Goal: Task Accomplishment & Management: Manage account settings

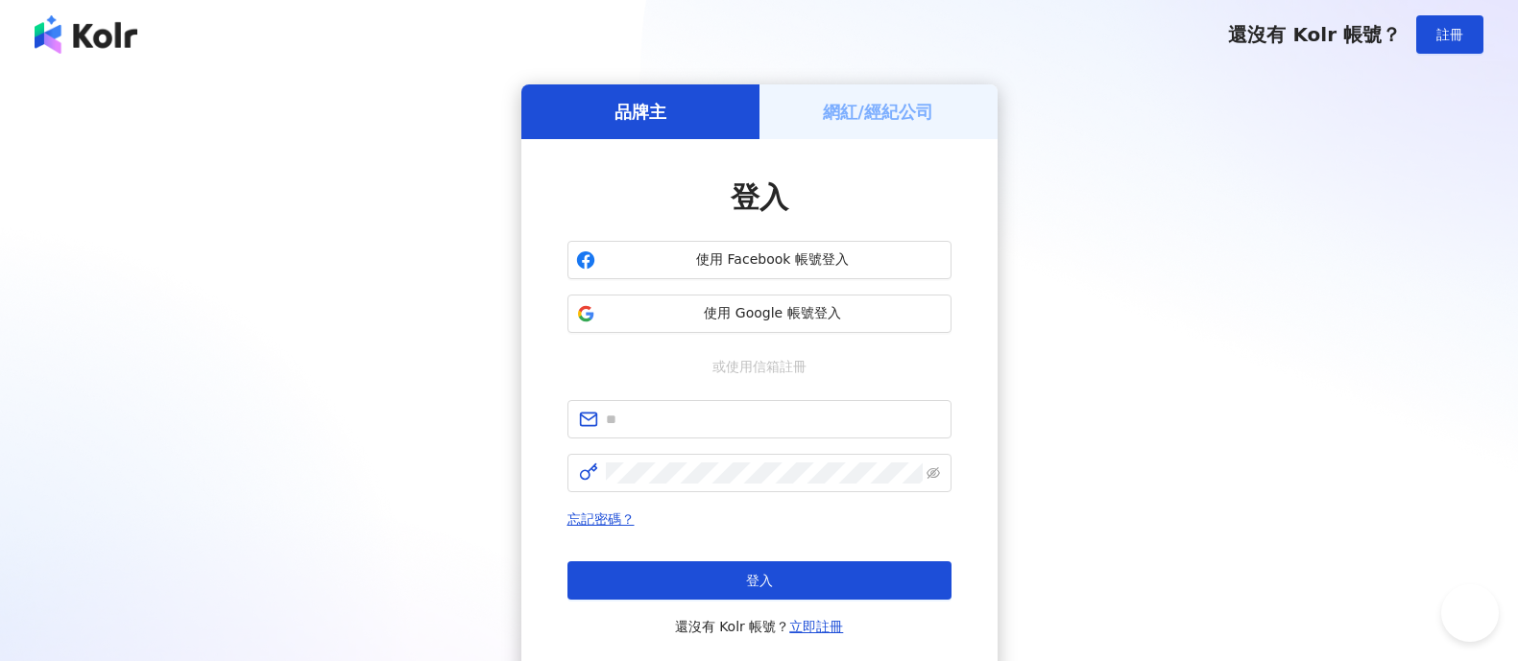
click at [912, 309] on span "使用 Google 帳號登入" at bounding box center [773, 313] width 340 height 19
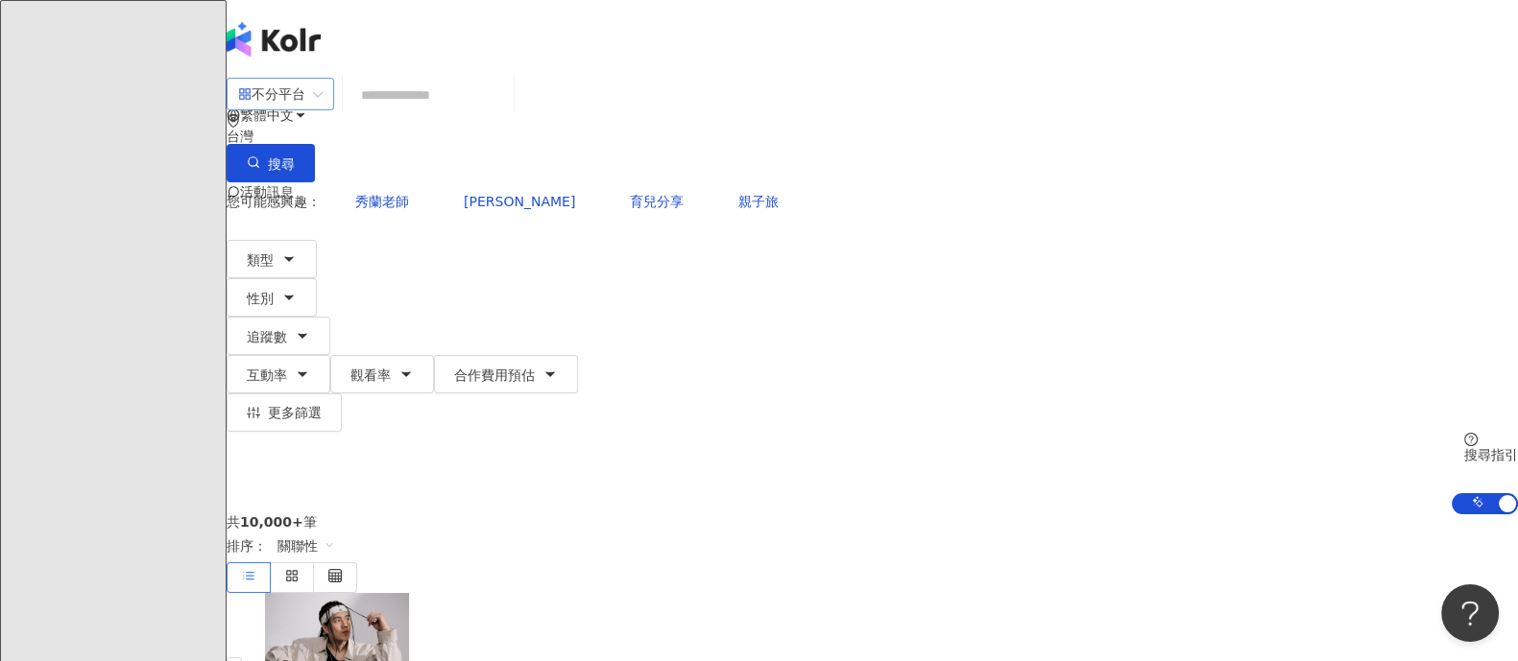
click at [305, 109] on div "不分平台" at bounding box center [271, 94] width 67 height 31
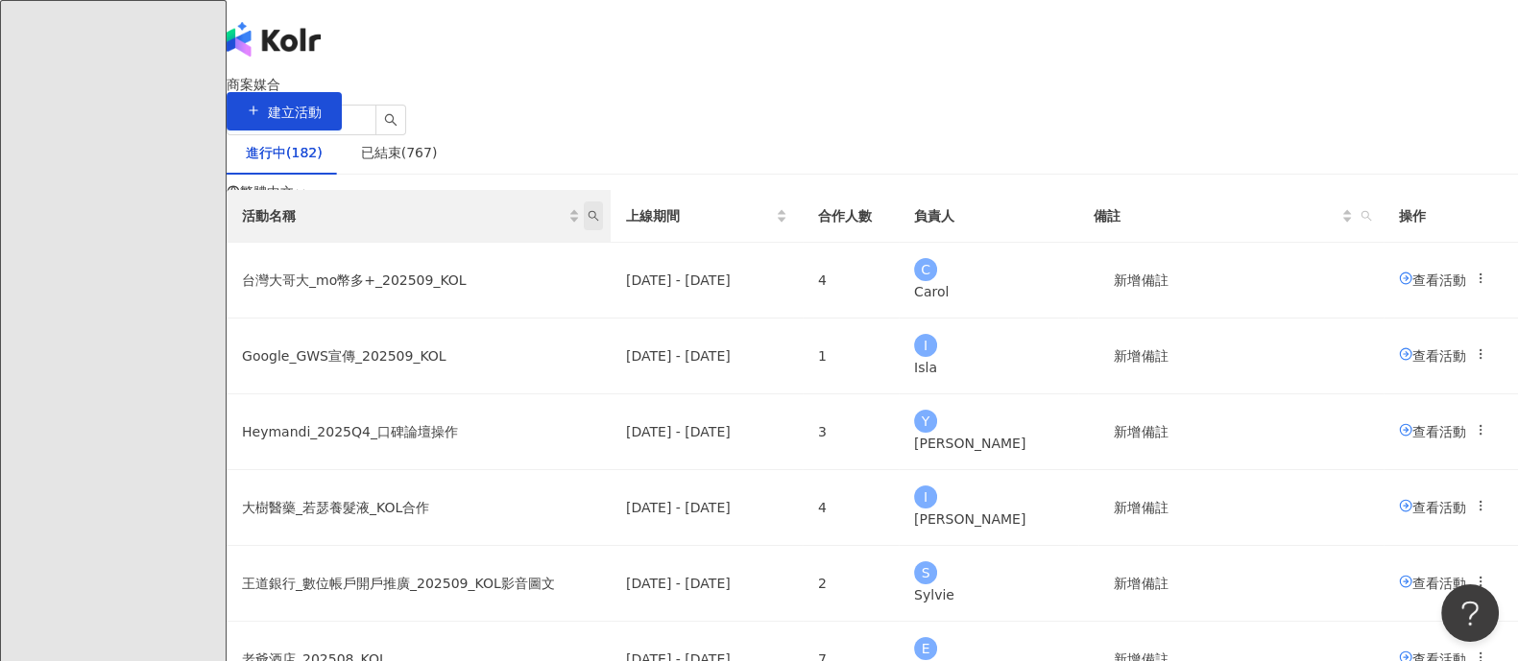
click at [599, 222] on icon "search" at bounding box center [594, 216] width 11 height 11
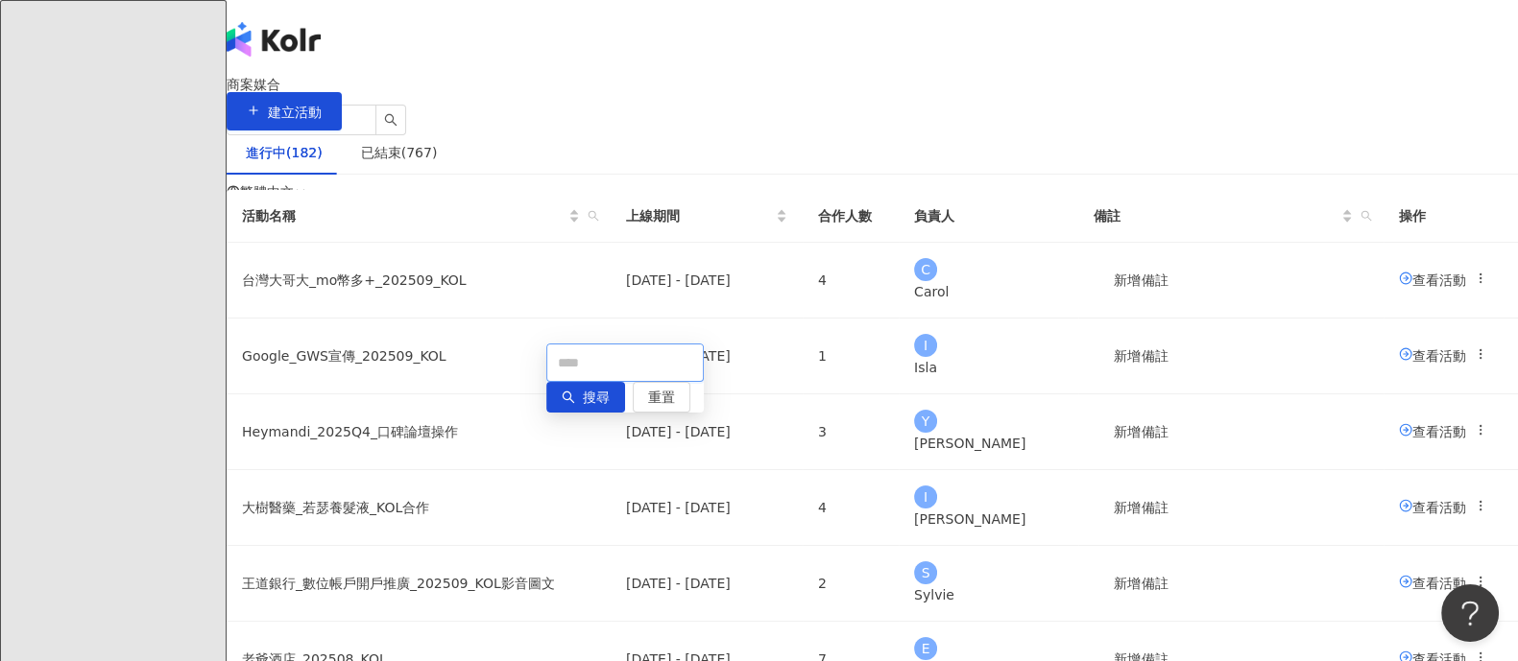
click at [576, 362] on input "text" at bounding box center [624, 363] width 157 height 38
type input "**"
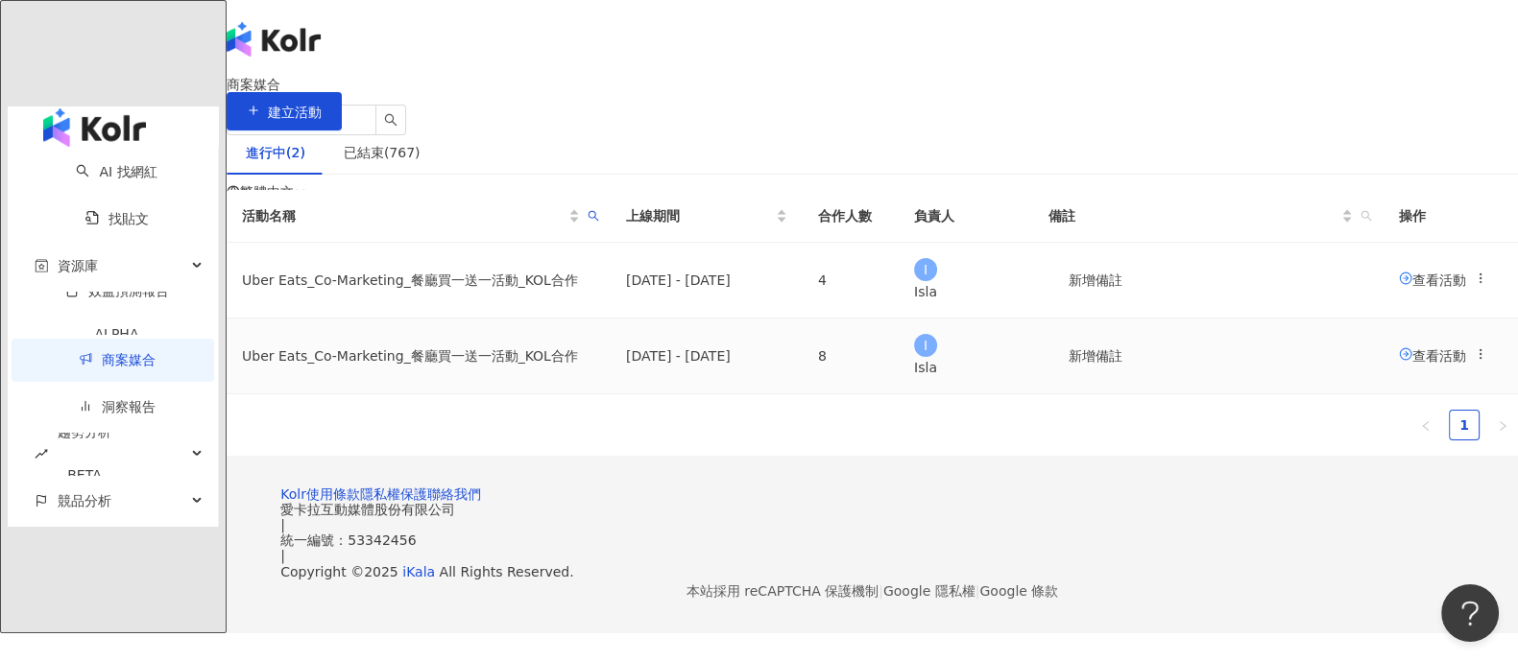
click at [1399, 361] on icon at bounding box center [1405, 354] width 13 height 13
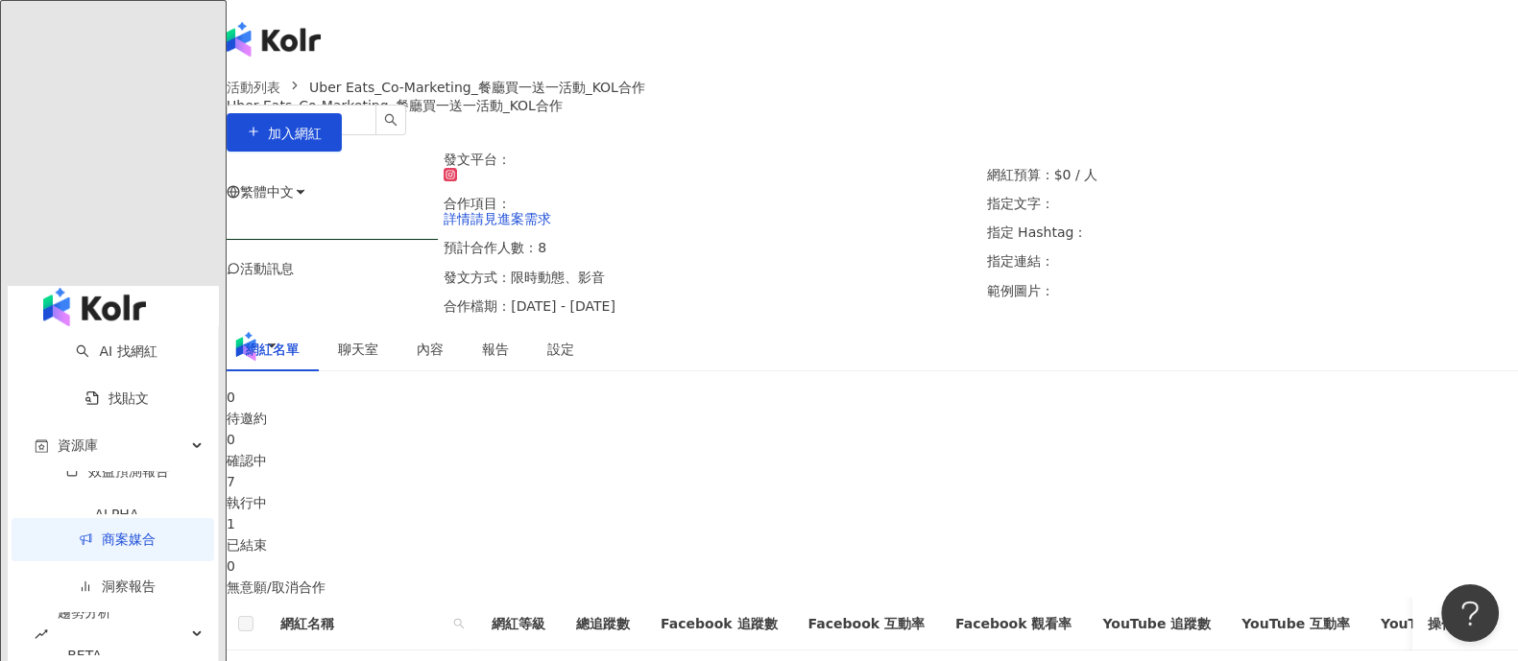
drag, startPoint x: 842, startPoint y: 528, endPoint x: 918, endPoint y: 495, distance: 82.6
click at [842, 514] on div "執行中" at bounding box center [872, 503] width 1291 height 21
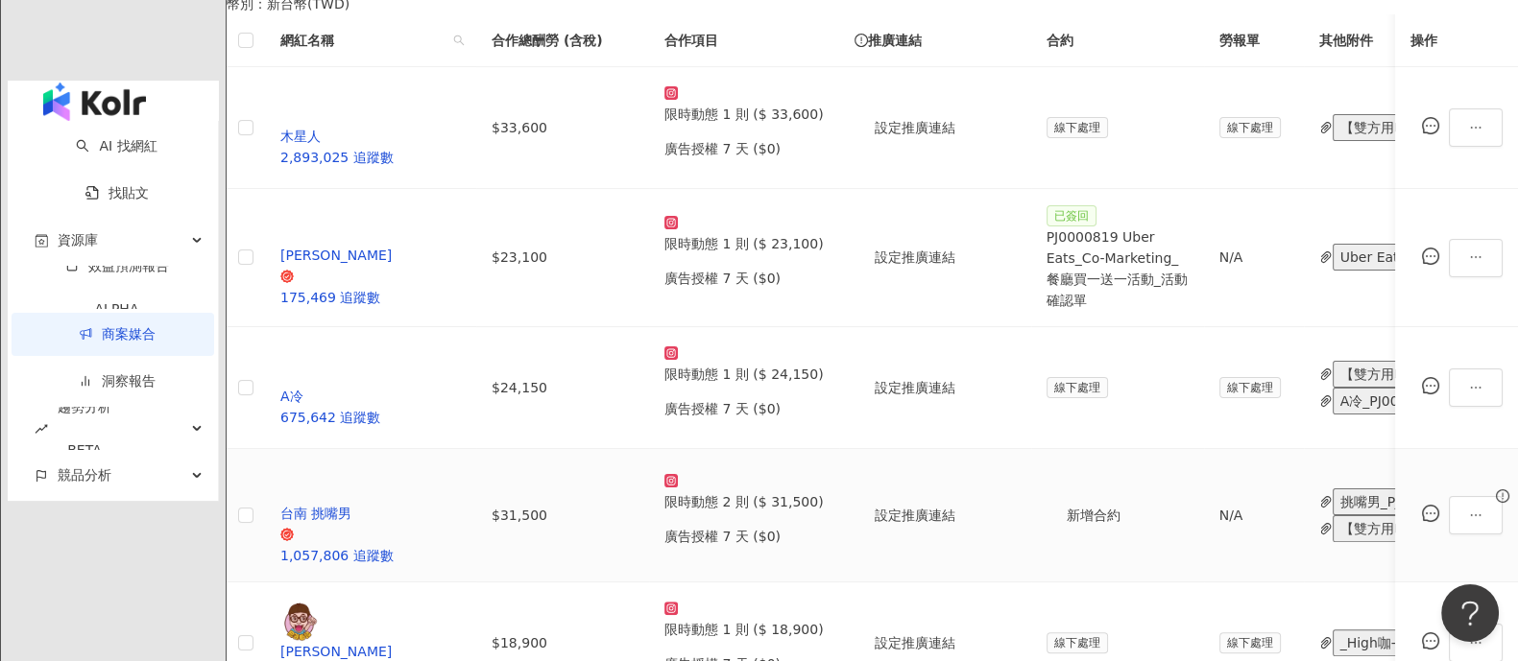
scroll to position [720, 0]
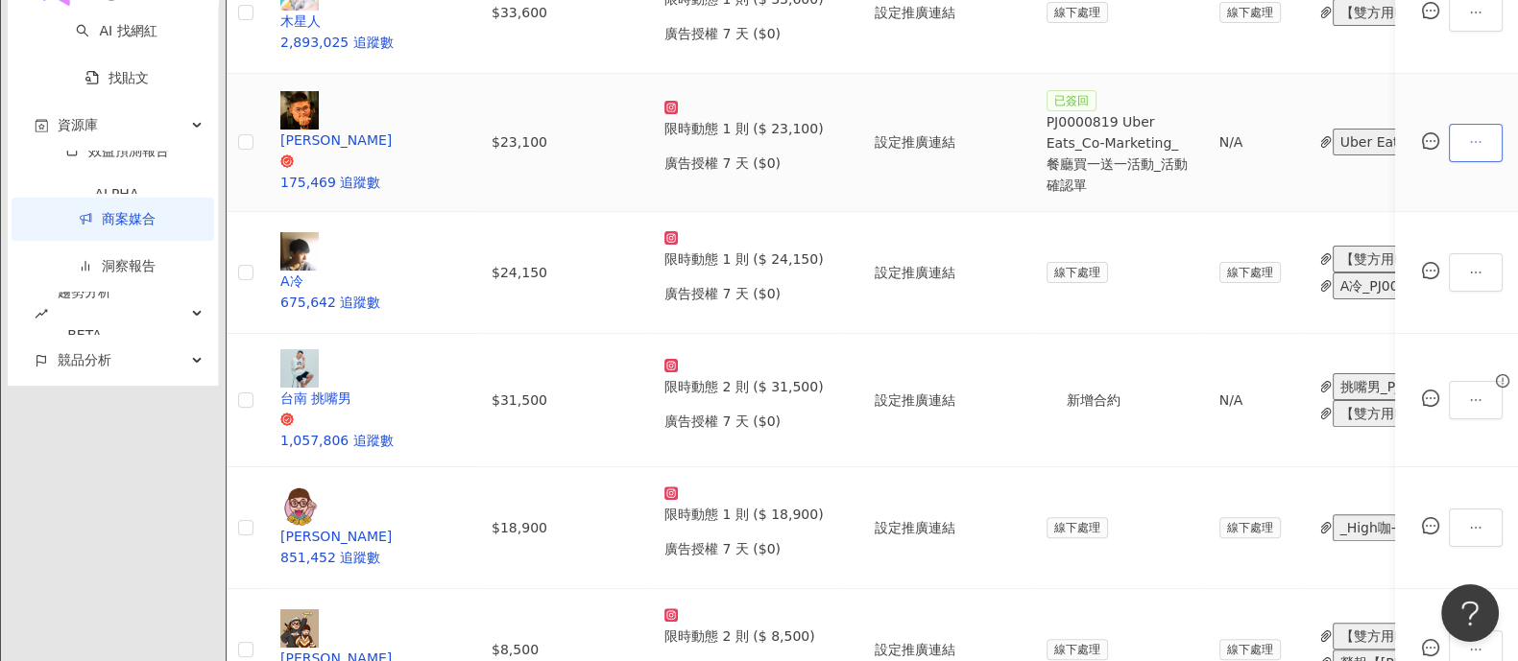
click at [1469, 135] on icon "ellipsis" at bounding box center [1475, 141] width 13 height 13
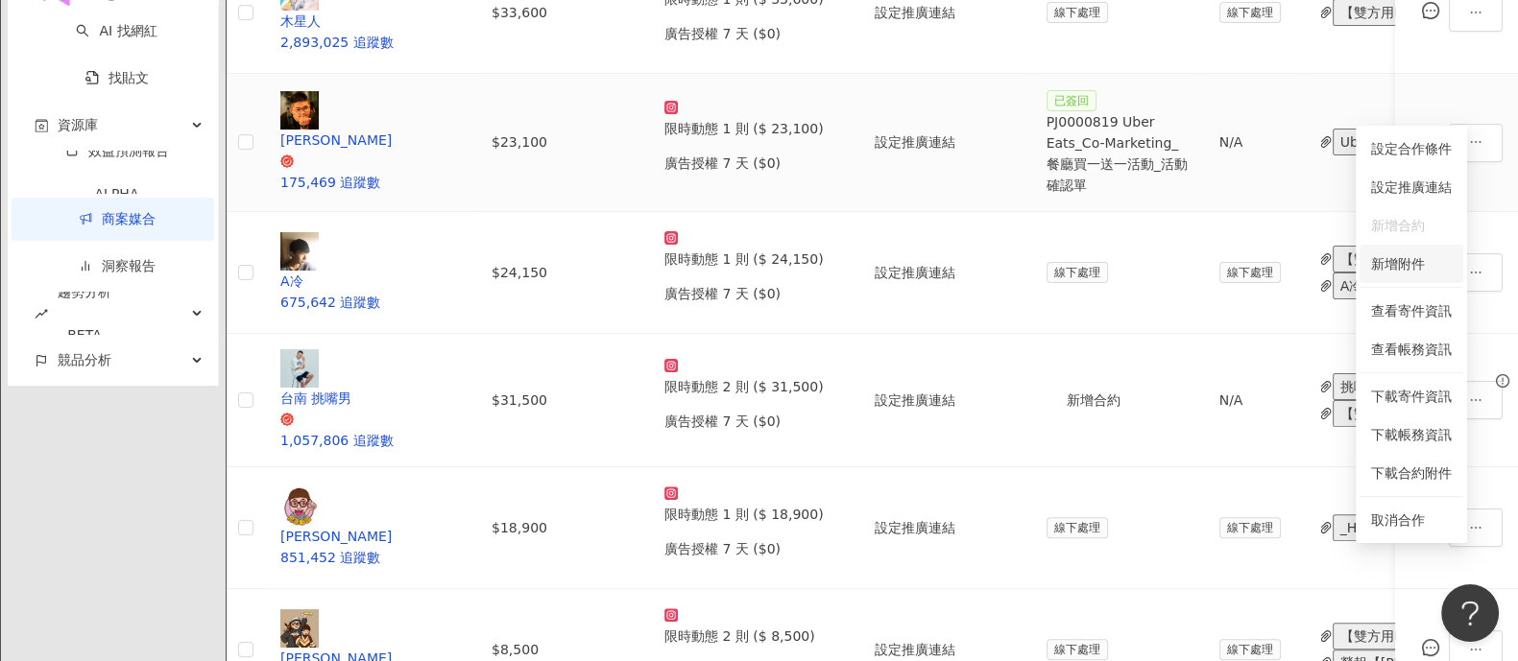
click at [1410, 260] on span "新增附件" at bounding box center [1398, 263] width 54 height 15
